Goal: Check status

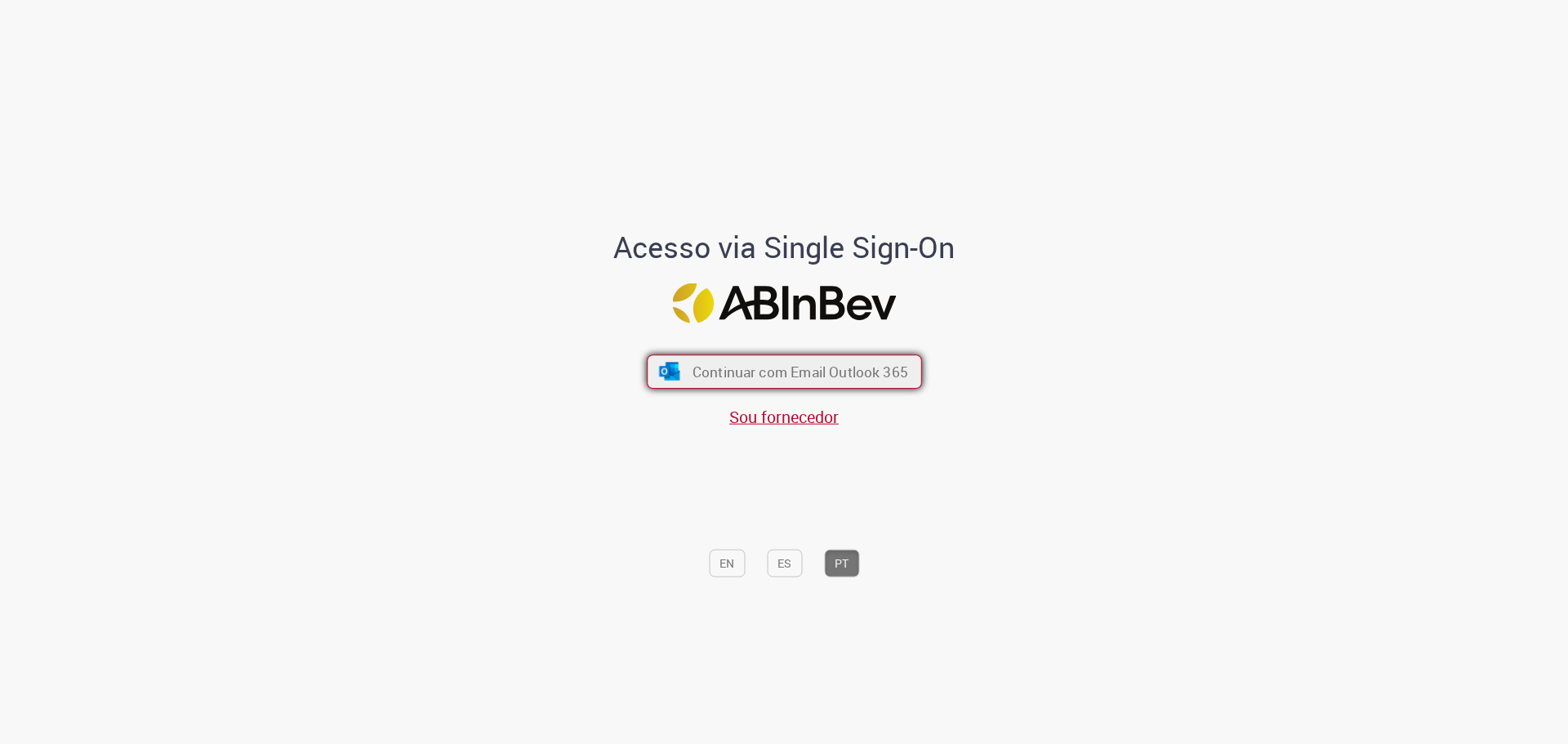
click at [720, 372] on span "Continuar com Email Outlook 365" at bounding box center [799, 371] width 215 height 19
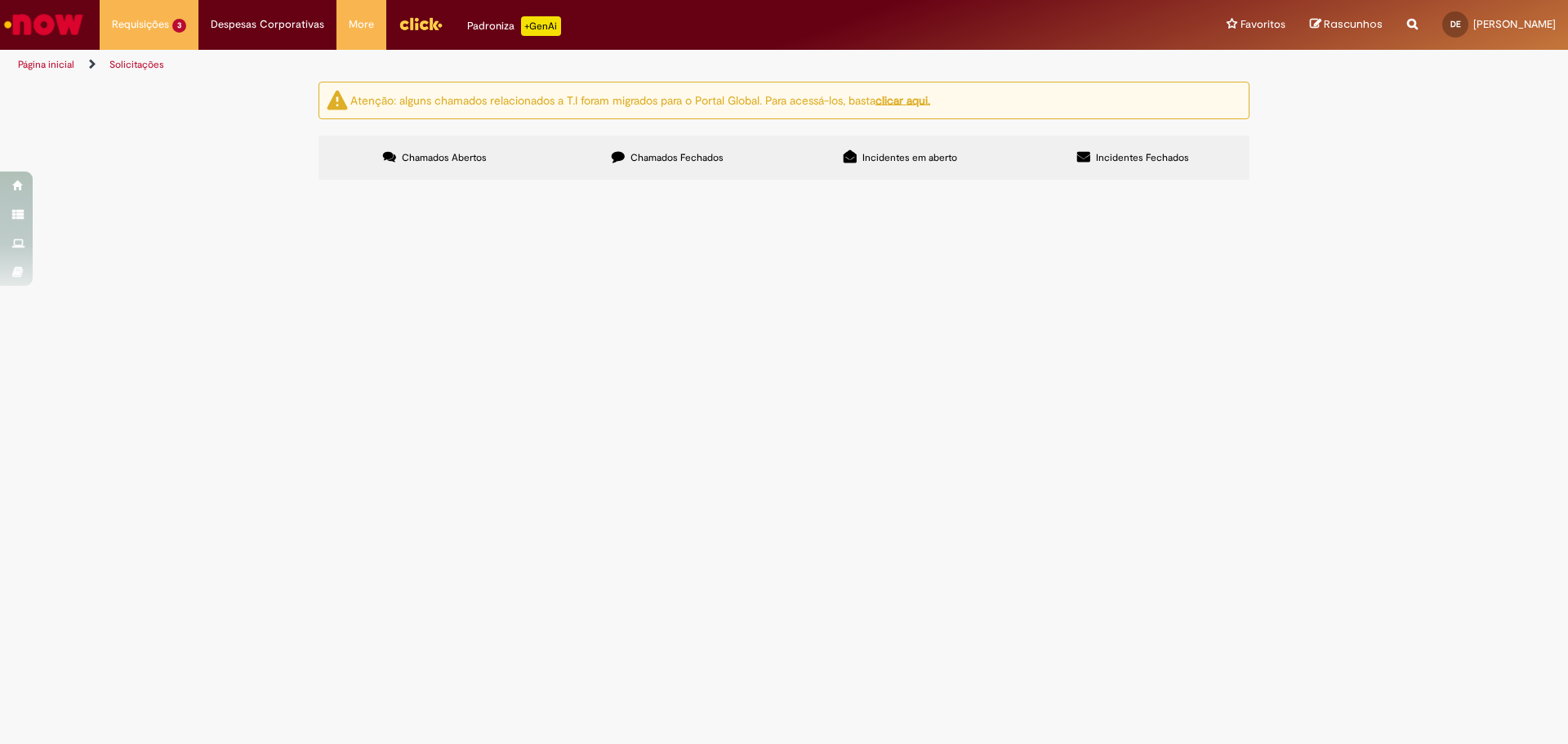
click at [0, 0] on img "recolher o estado da solicitação" at bounding box center [0, 0] width 0 height 0
click at [0, 0] on span "Férias Senior | Ambev Tech" at bounding box center [0, 0] width 0 height 0
click at [0, 0] on span "R13441311" at bounding box center [0, 0] width 0 height 0
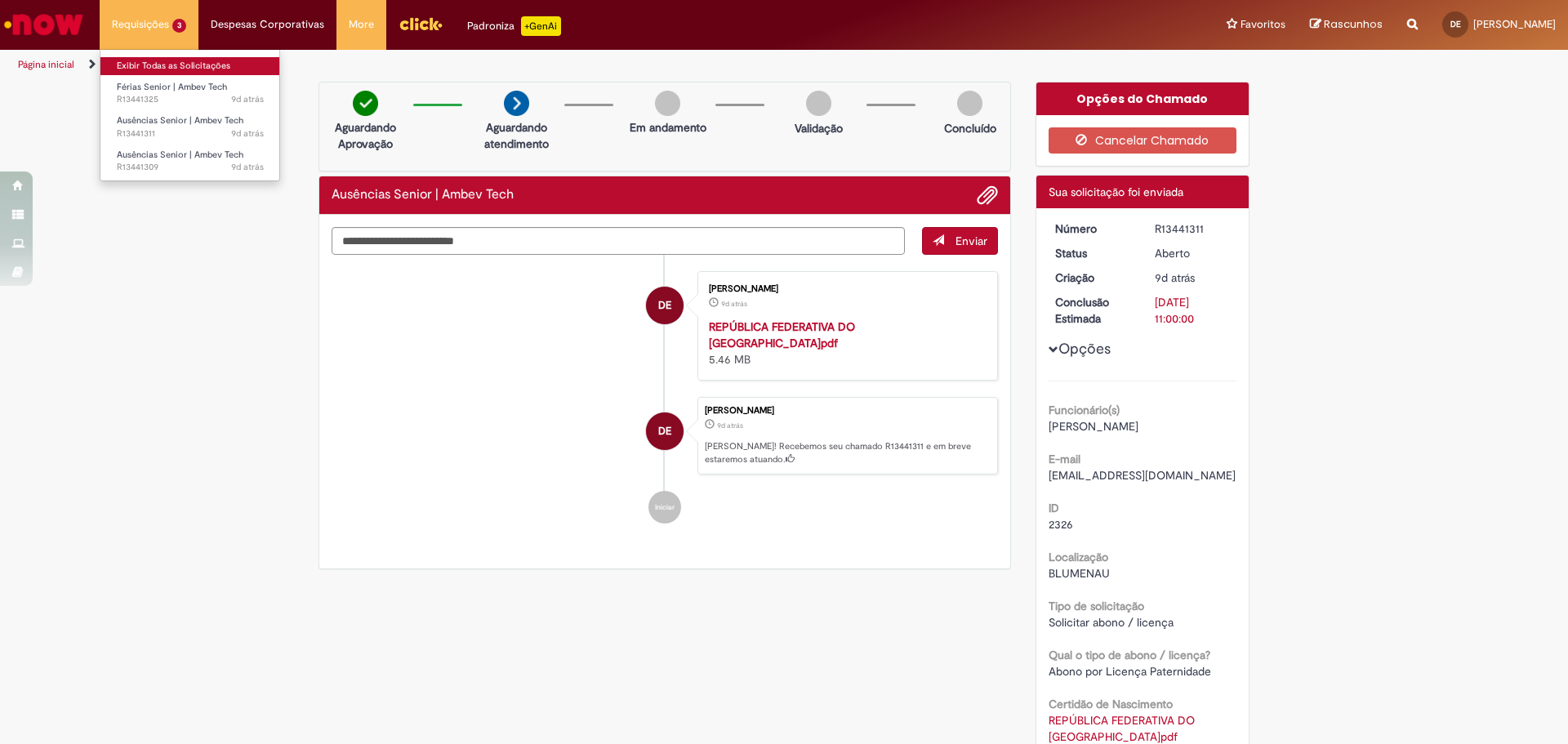
click at [161, 70] on link "Exibir Todas as Solicitações" at bounding box center [190, 67] width 180 height 18
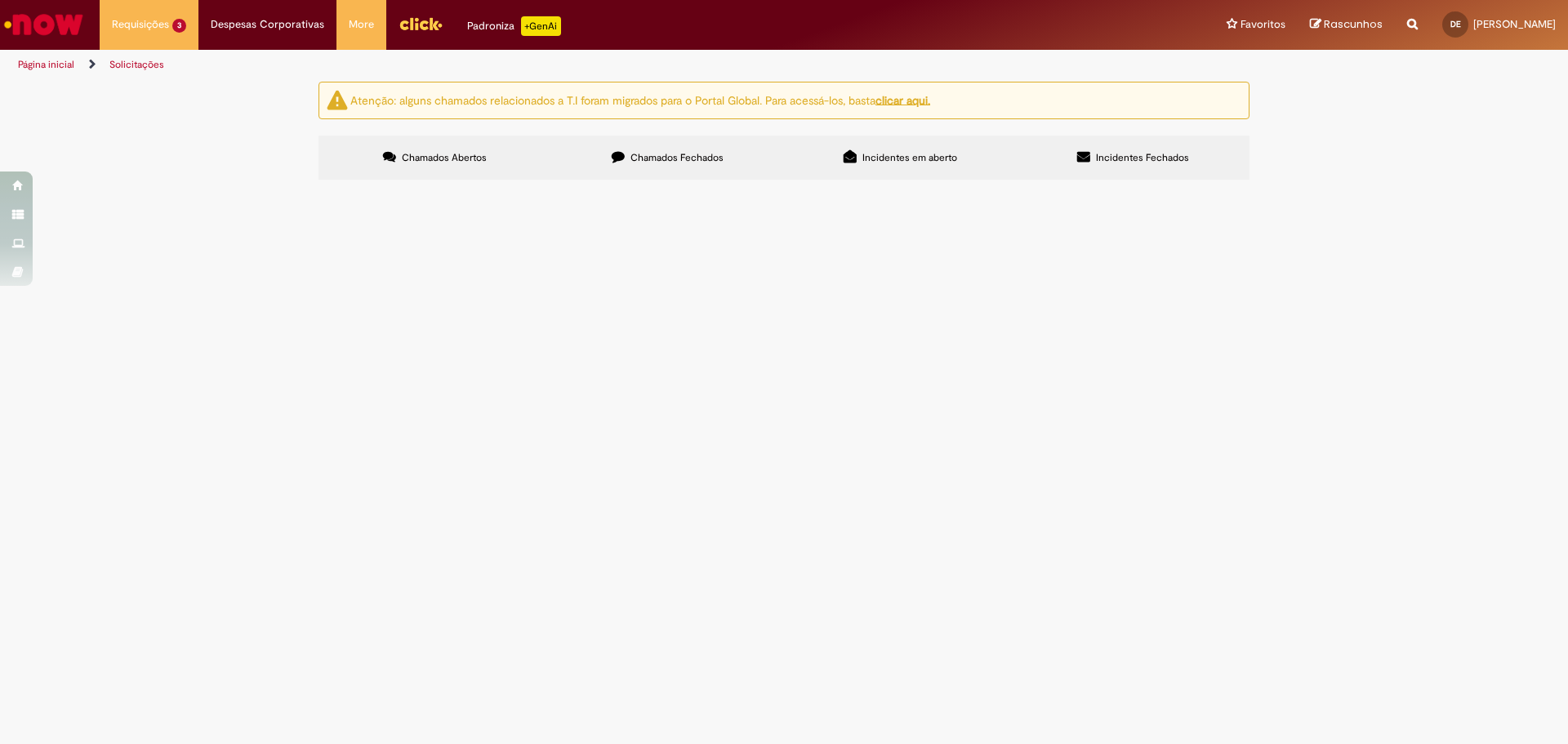
click at [906, 101] on u "clicar aqui." at bounding box center [903, 100] width 55 height 15
